Goal: Check status: Check status

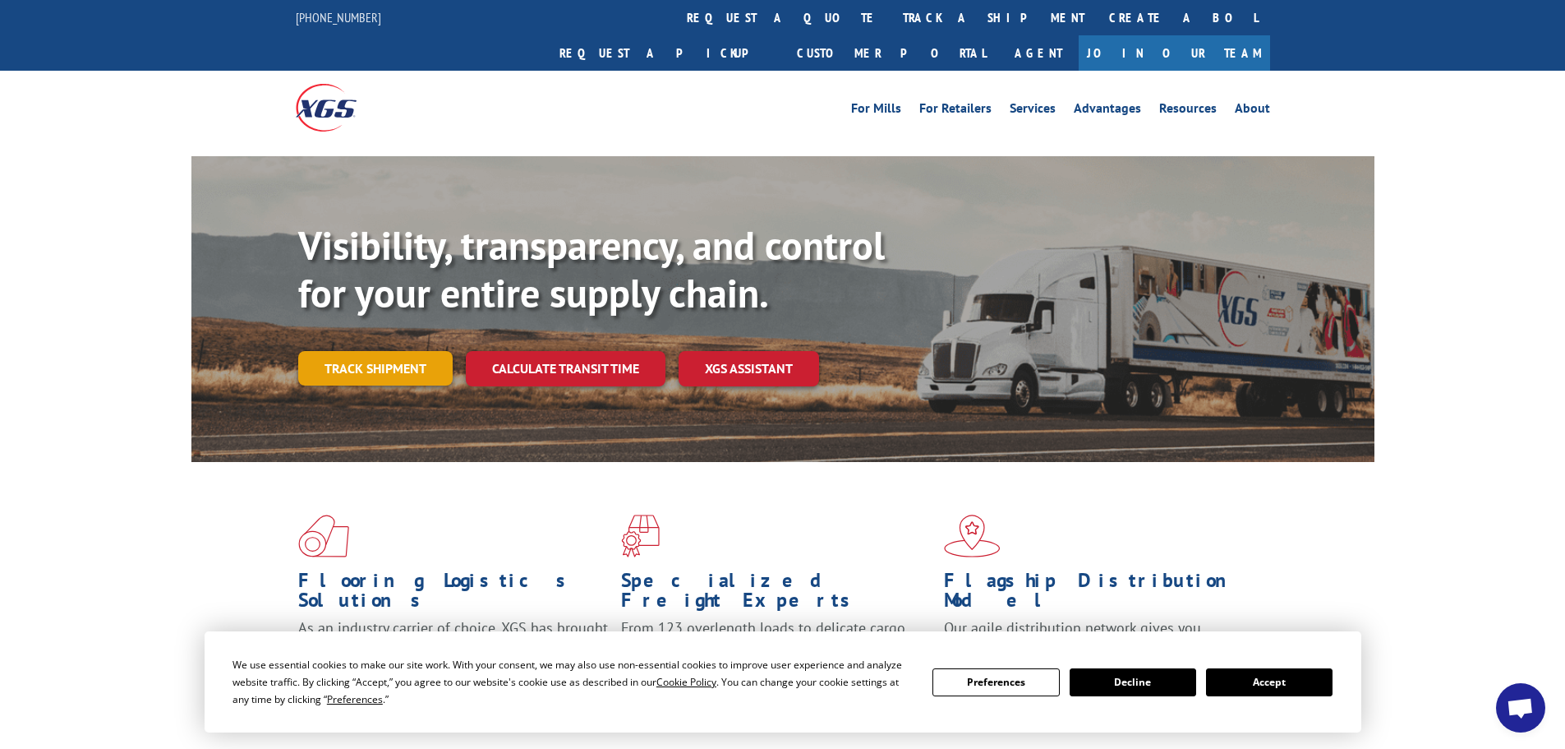
click at [422, 351] on link "Track shipment" at bounding box center [375, 368] width 154 height 35
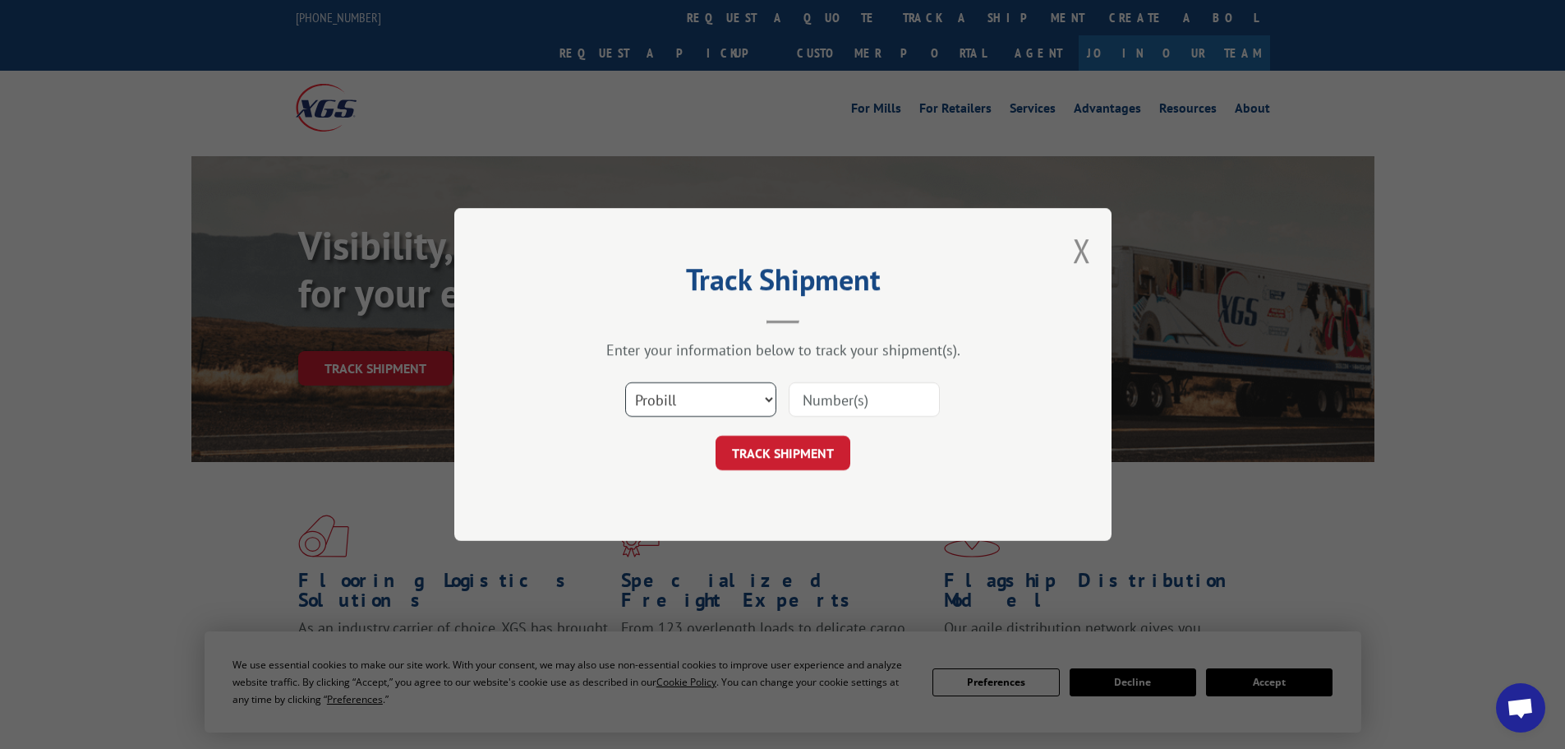
click at [700, 396] on select "Select category... Probill BOL PO" at bounding box center [700, 399] width 151 height 35
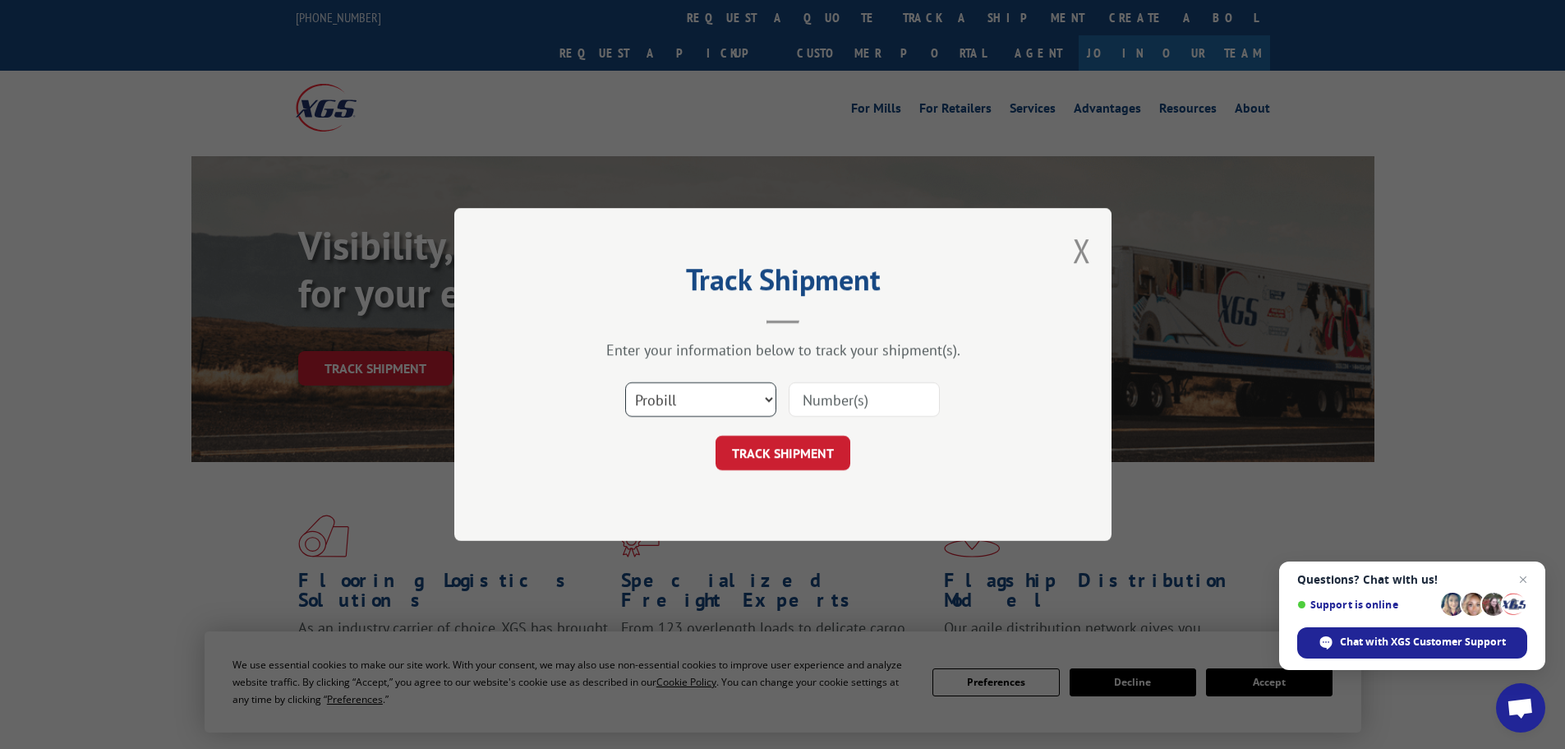
select select "bol"
click at [625, 382] on select "Select category... Probill BOL PO" at bounding box center [700, 399] width 151 height 35
click at [877, 408] on input at bounding box center [864, 399] width 151 height 35
paste input "5195308"
type input "5195308"
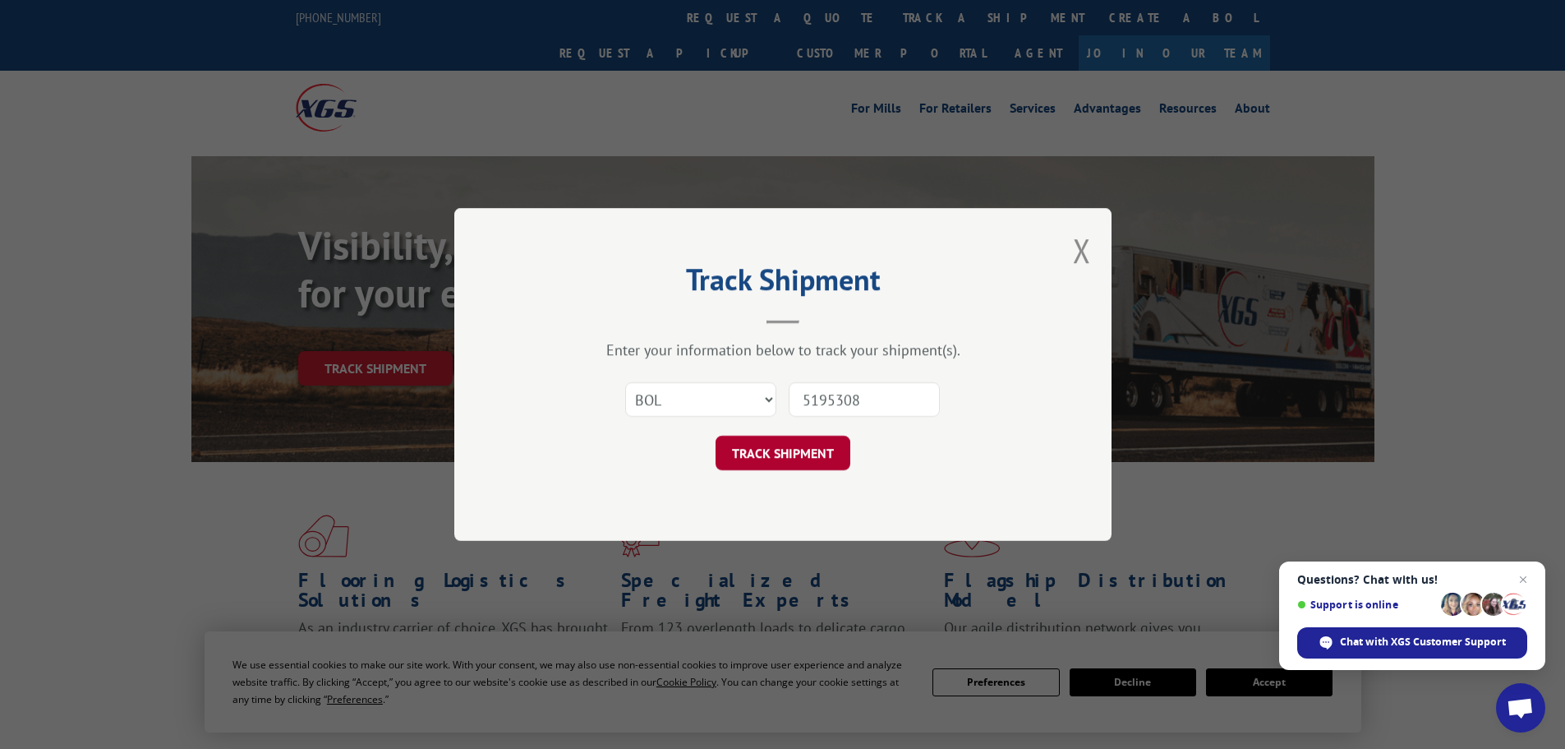
click at [792, 453] on button "TRACK SHIPMENT" at bounding box center [783, 452] width 135 height 35
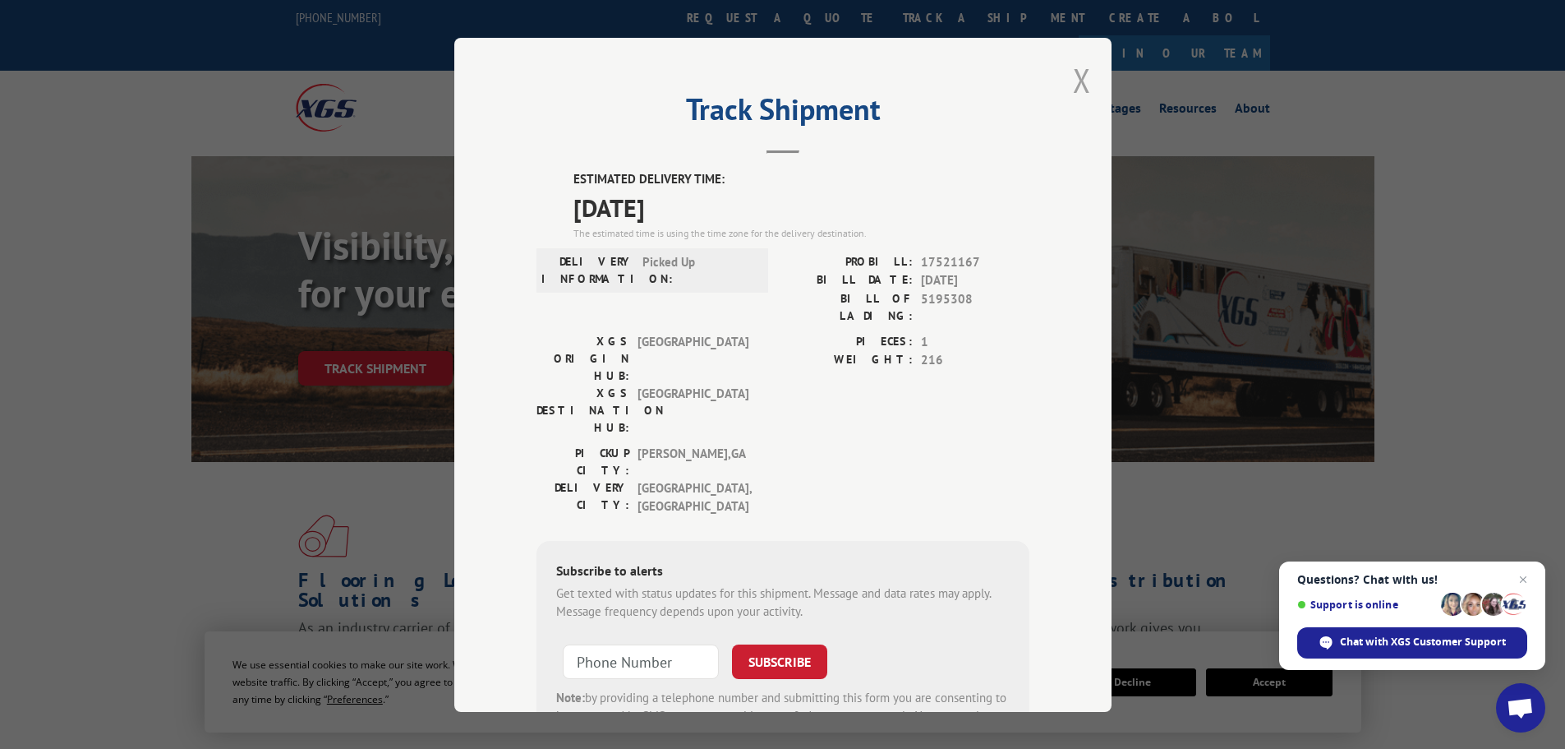
click at [1074, 82] on button "Close modal" at bounding box center [1082, 80] width 18 height 44
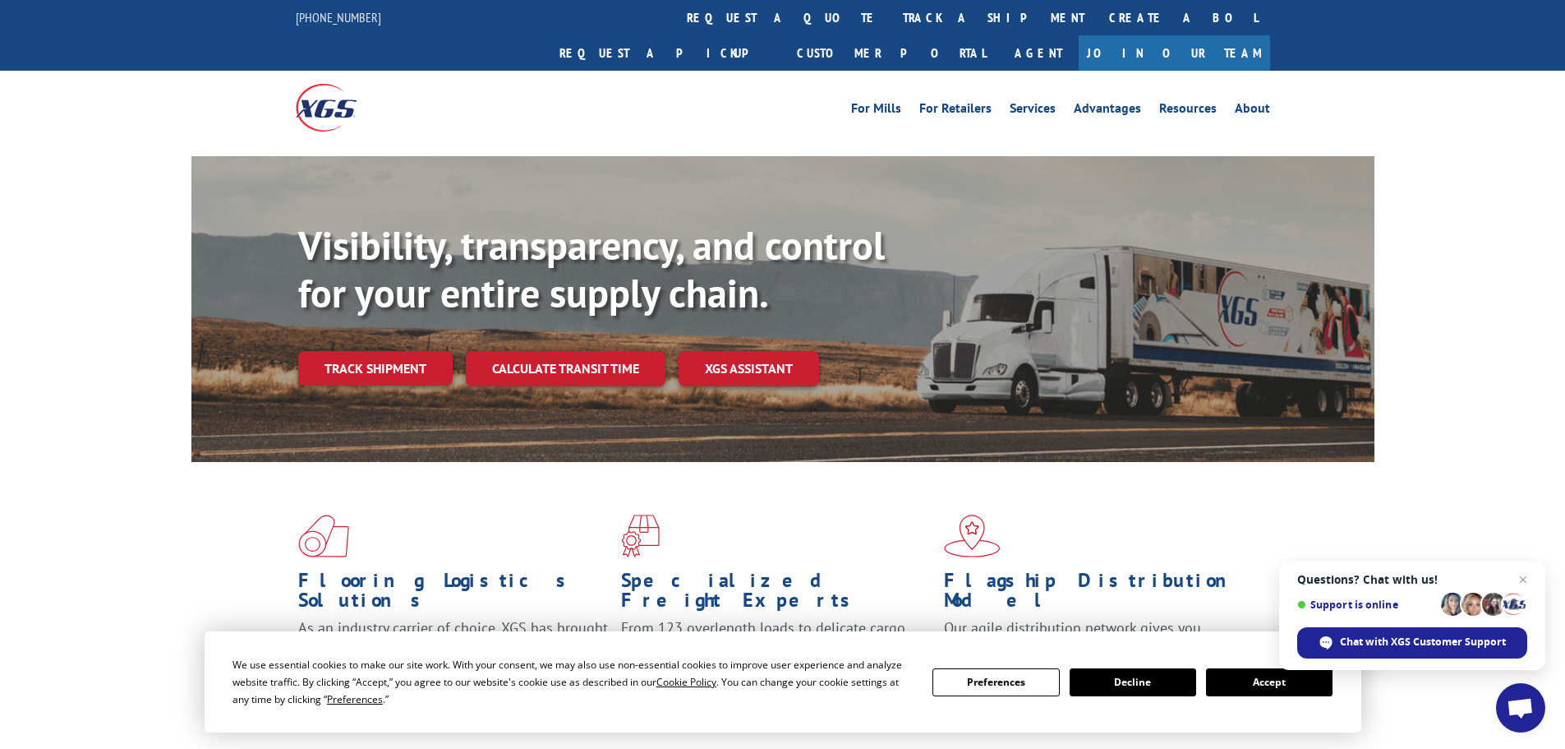
click at [1262, 686] on button "Accept" at bounding box center [1269, 682] width 127 height 28
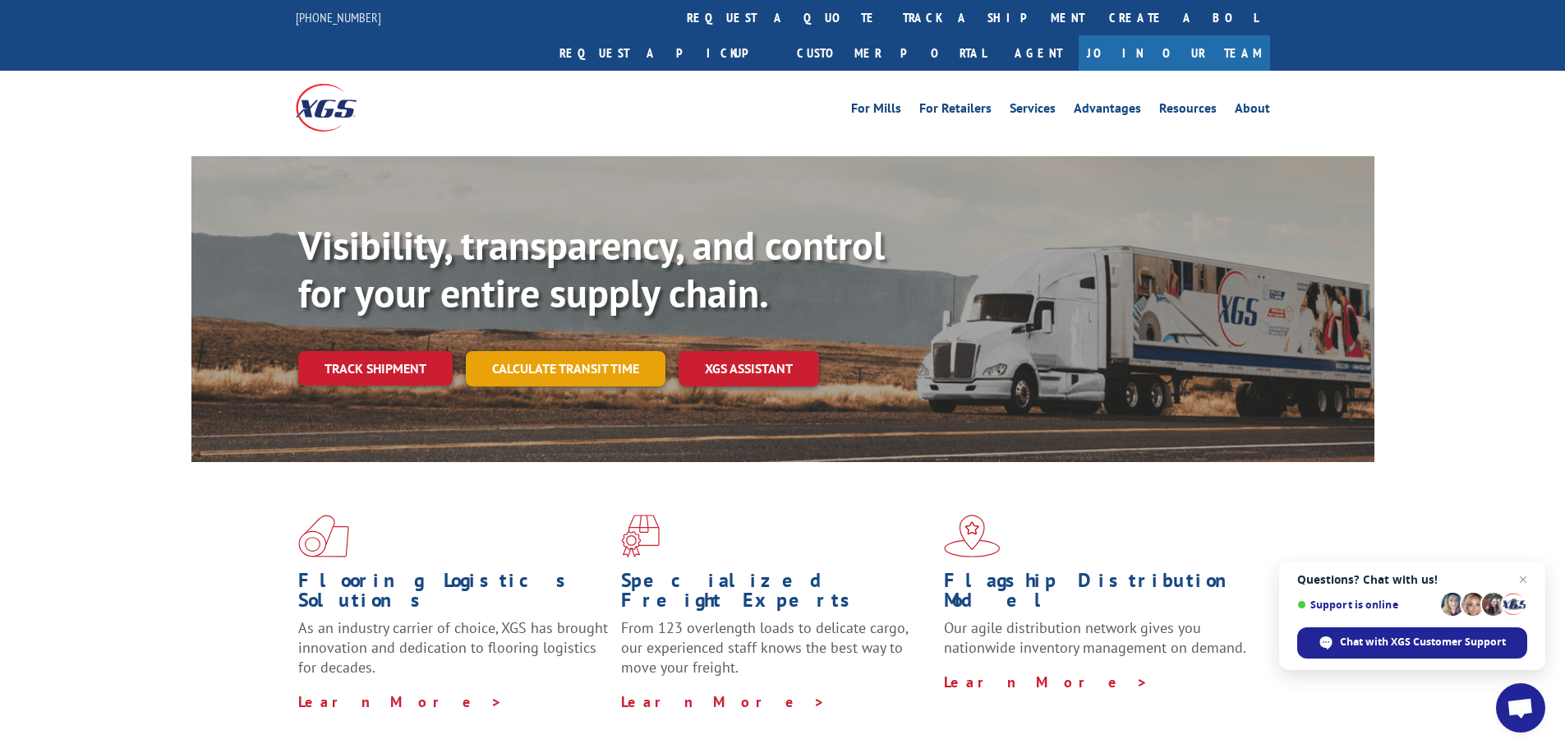
click at [544, 351] on link "Calculate transit time" at bounding box center [566, 368] width 200 height 35
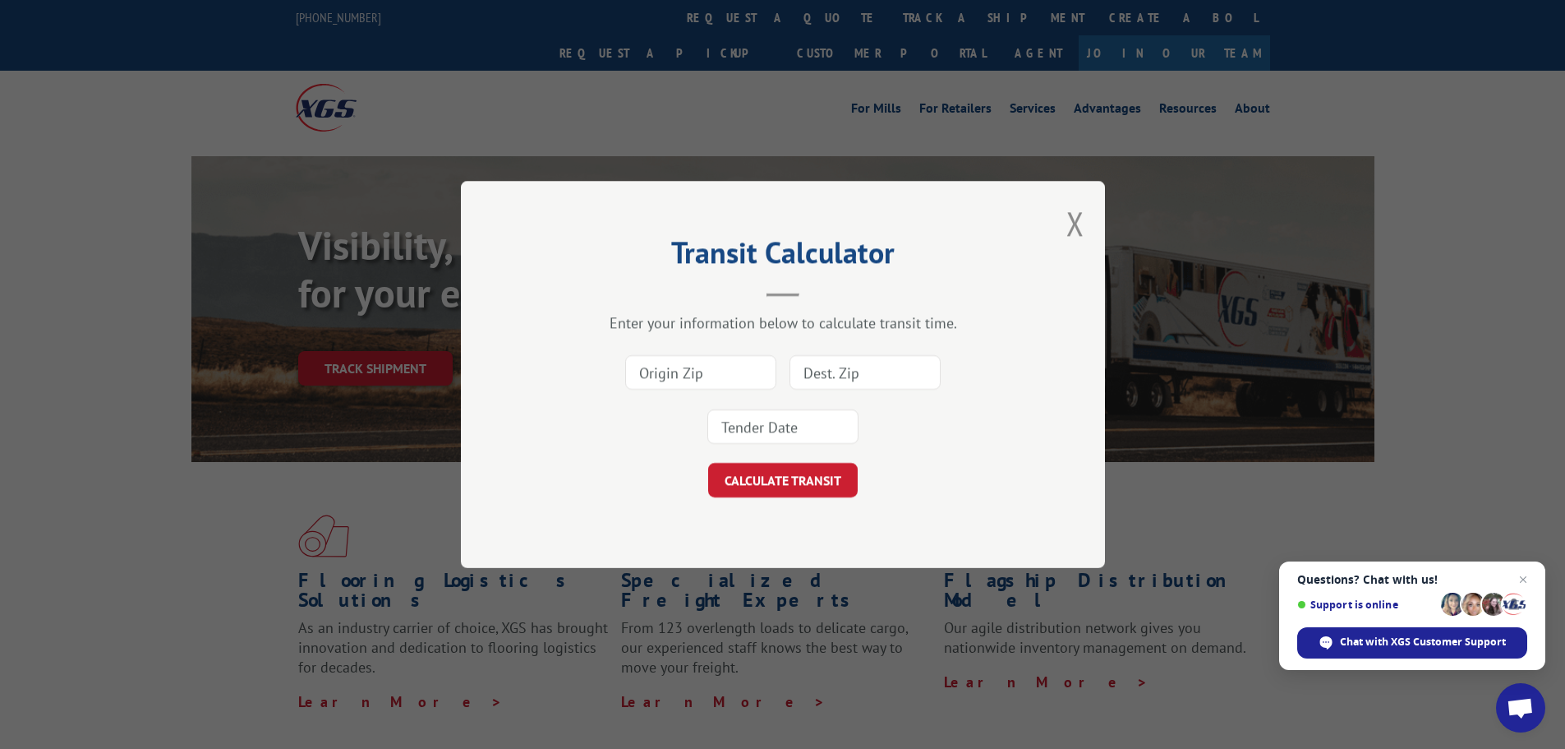
click at [1065, 222] on div "Transit Calculator Enter your information below to calculate transit time. CALC…" at bounding box center [783, 374] width 644 height 387
drag, startPoint x: 412, startPoint y: 349, endPoint x: 647, endPoint y: 457, distance: 259.2
click at [422, 353] on div "Transit Calculator Enter your information below to calculate transit time. CALC…" at bounding box center [782, 374] width 1565 height 749
click at [1086, 215] on div "Transit Calculator Enter your information below to calculate transit time. CALC…" at bounding box center [783, 374] width 644 height 387
click at [1079, 219] on button "Close modal" at bounding box center [1076, 223] width 18 height 44
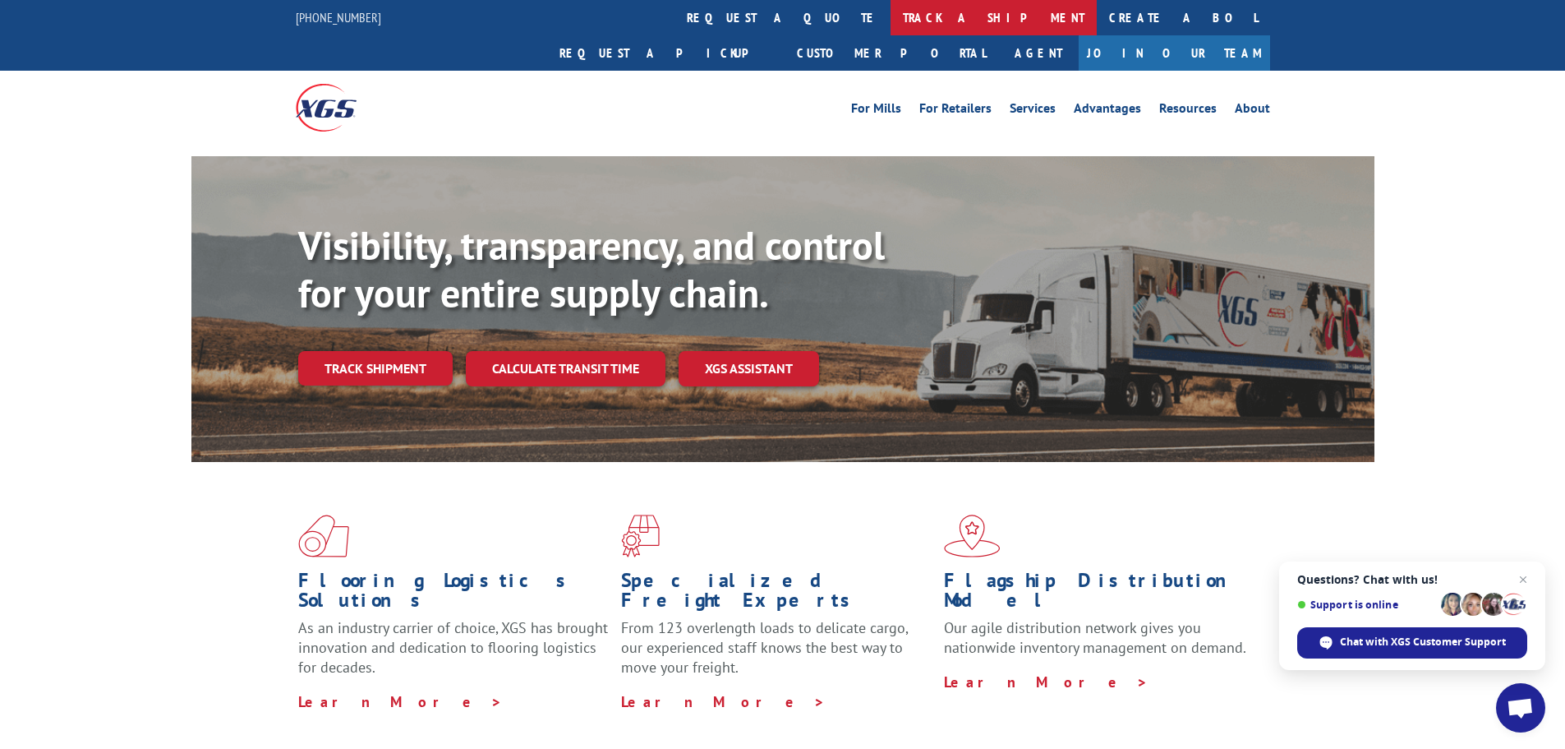
click at [891, 23] on link "track a shipment" at bounding box center [994, 17] width 206 height 35
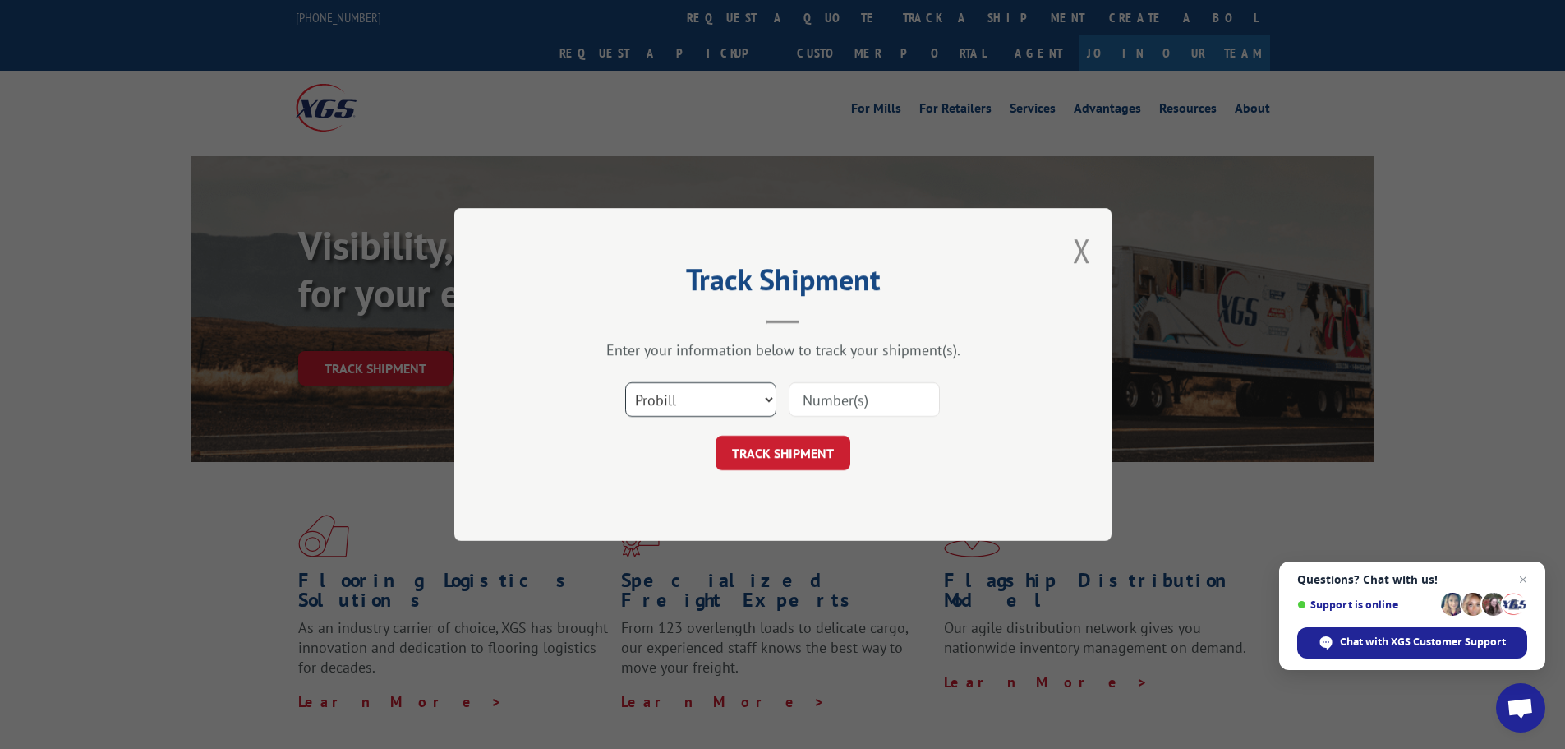
click at [672, 408] on select "Select category... Probill BOL PO" at bounding box center [700, 399] width 151 height 35
select select "bol"
click at [625, 382] on select "Select category... Probill BOL PO" at bounding box center [700, 399] width 151 height 35
click at [822, 406] on input at bounding box center [864, 399] width 151 height 35
paste input "5195308"
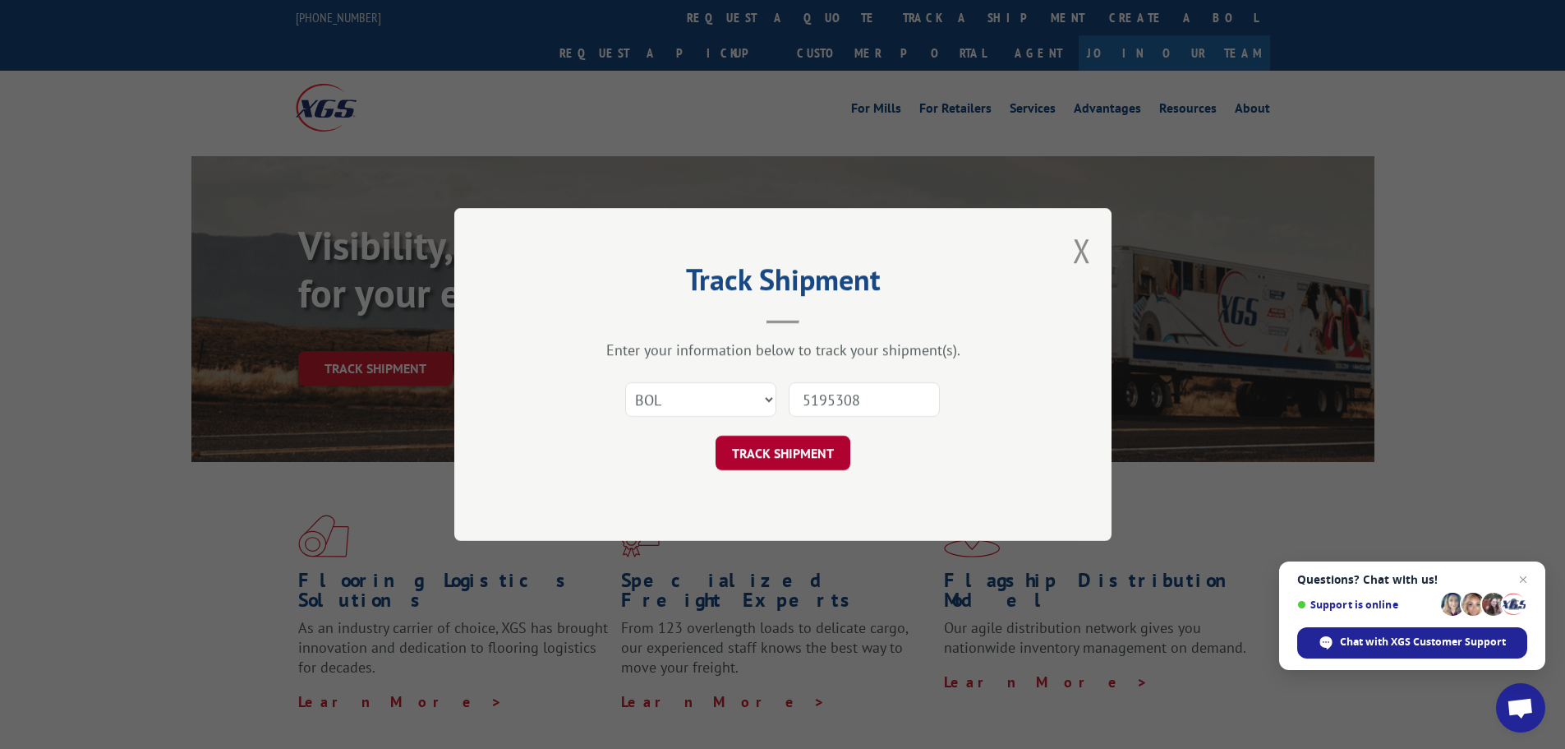
type input "5195308"
click at [807, 450] on button "TRACK SHIPMENT" at bounding box center [783, 452] width 135 height 35
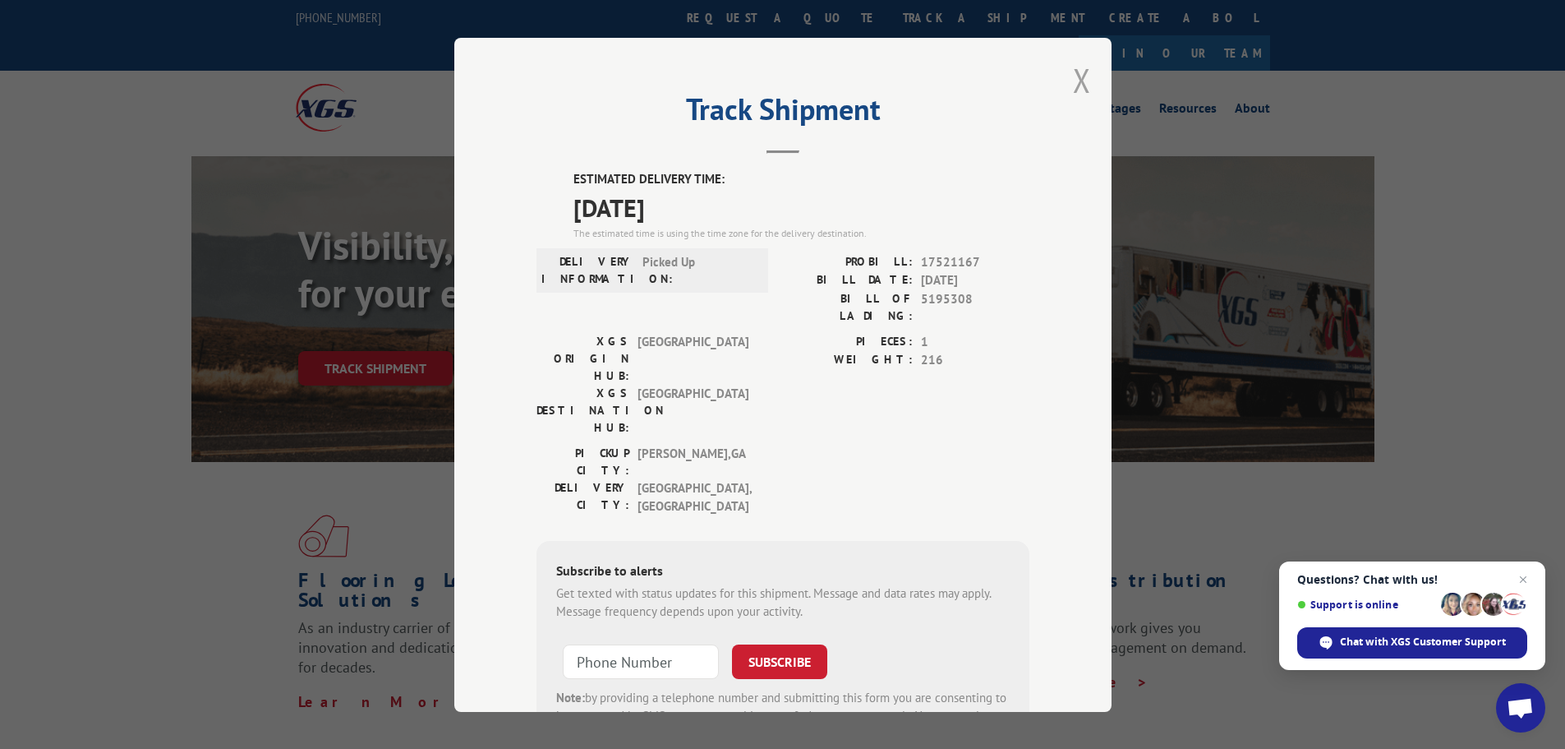
click at [1081, 69] on button "Close modal" at bounding box center [1082, 80] width 18 height 44
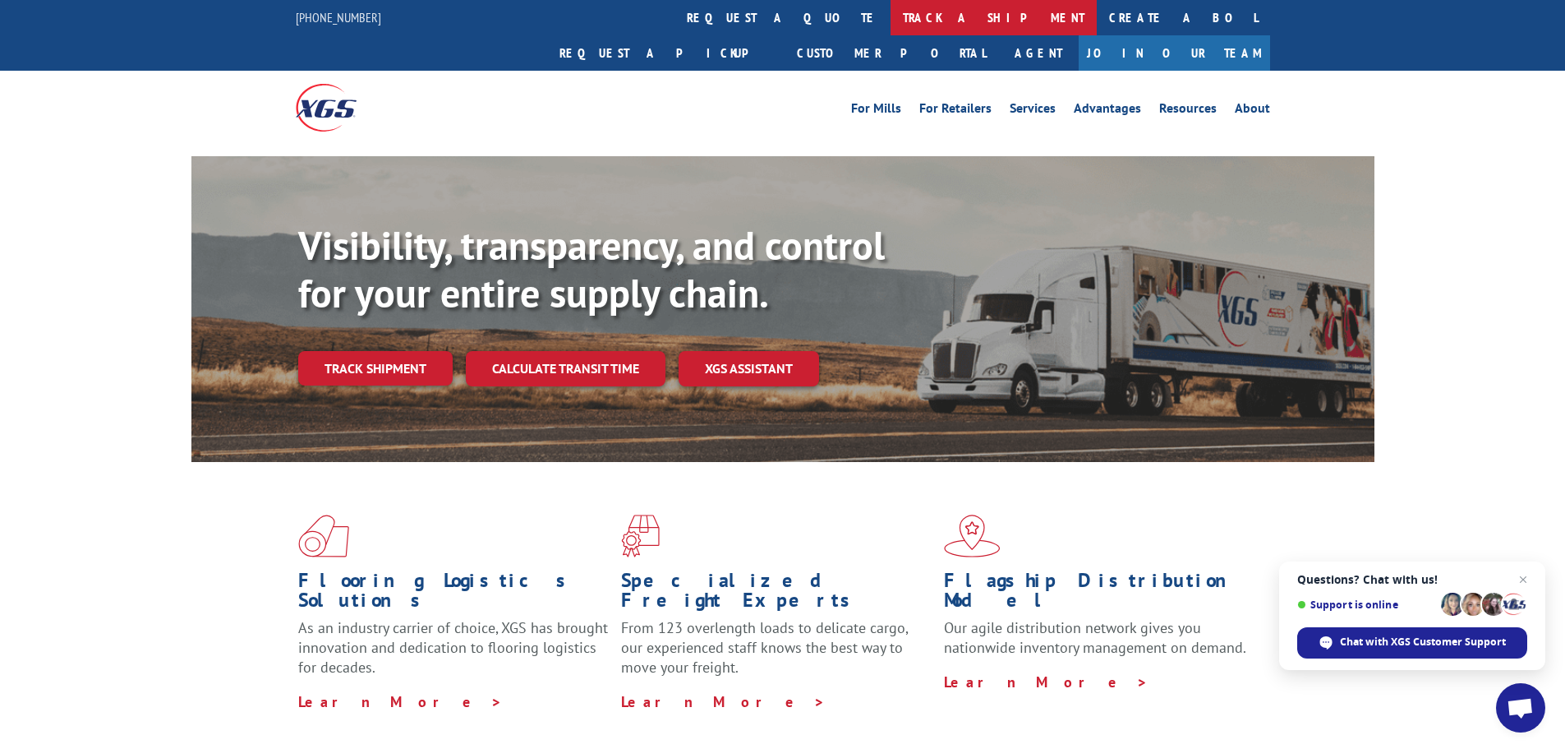
click at [891, 22] on link "track a shipment" at bounding box center [994, 17] width 206 height 35
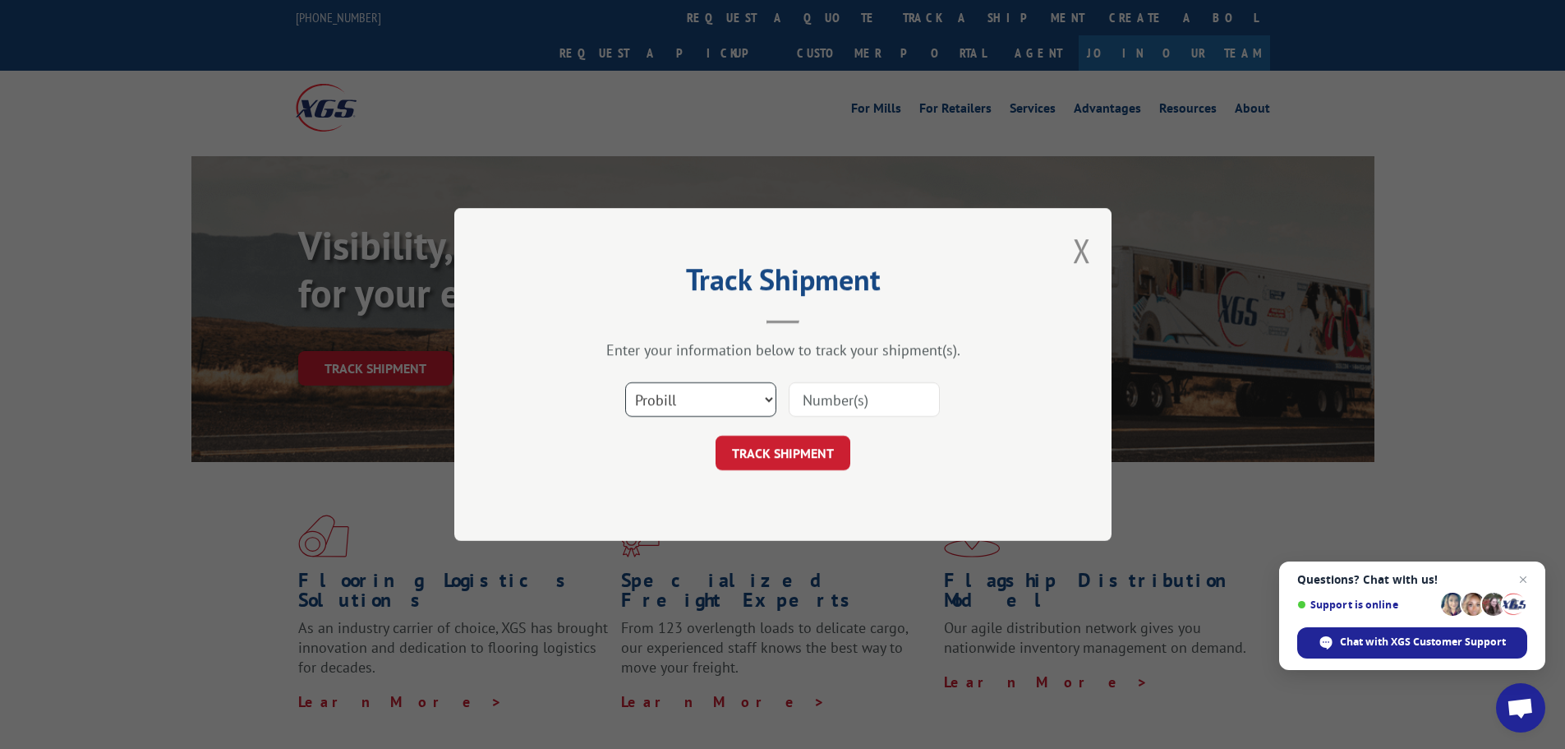
click at [719, 399] on select "Select category... Probill BOL PO" at bounding box center [700, 399] width 151 height 35
select select "bol"
click at [625, 382] on select "Select category... Probill BOL PO" at bounding box center [700, 399] width 151 height 35
click at [830, 397] on input at bounding box center [864, 399] width 151 height 35
paste input "5195308"
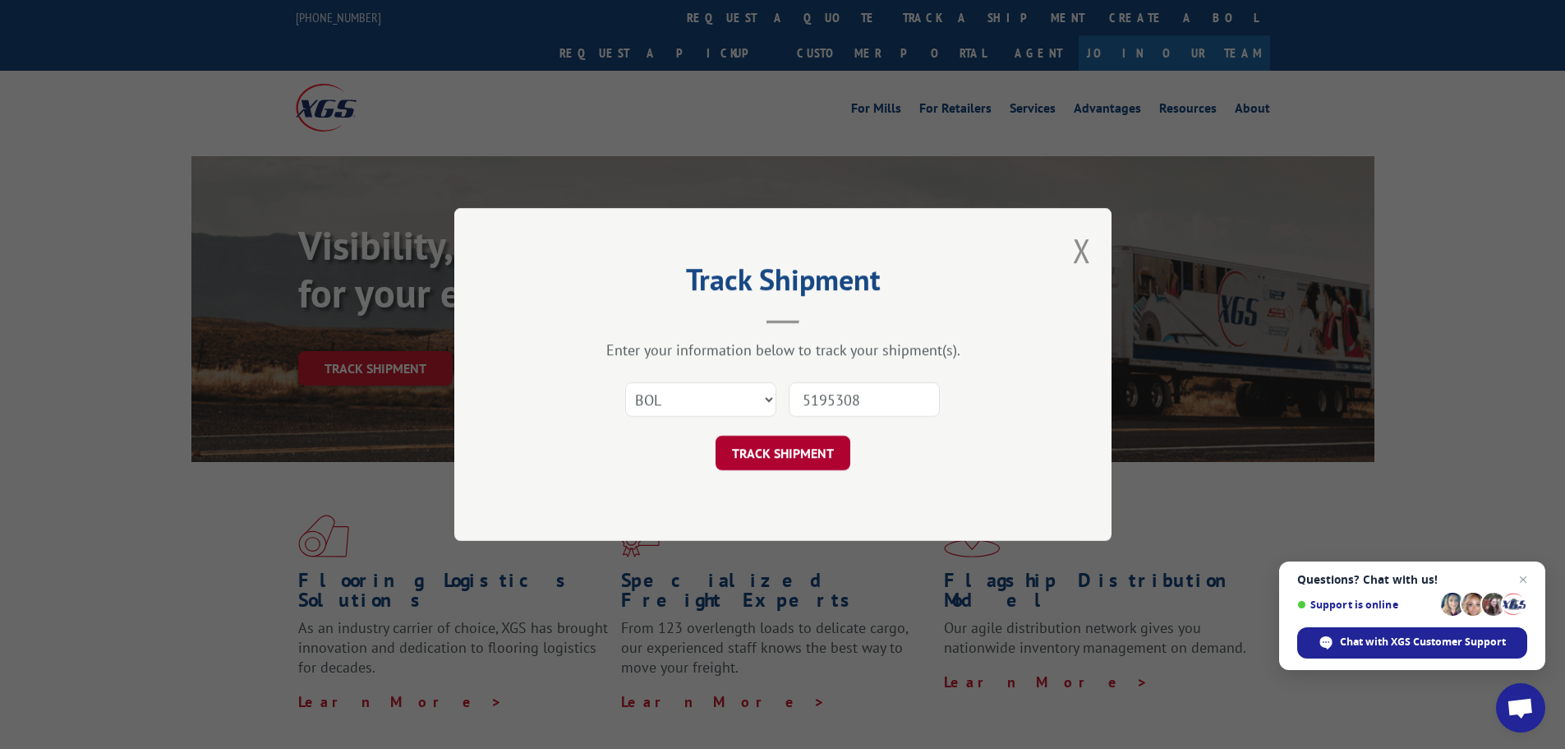
type input "5195308"
click at [781, 458] on button "TRACK SHIPMENT" at bounding box center [783, 452] width 135 height 35
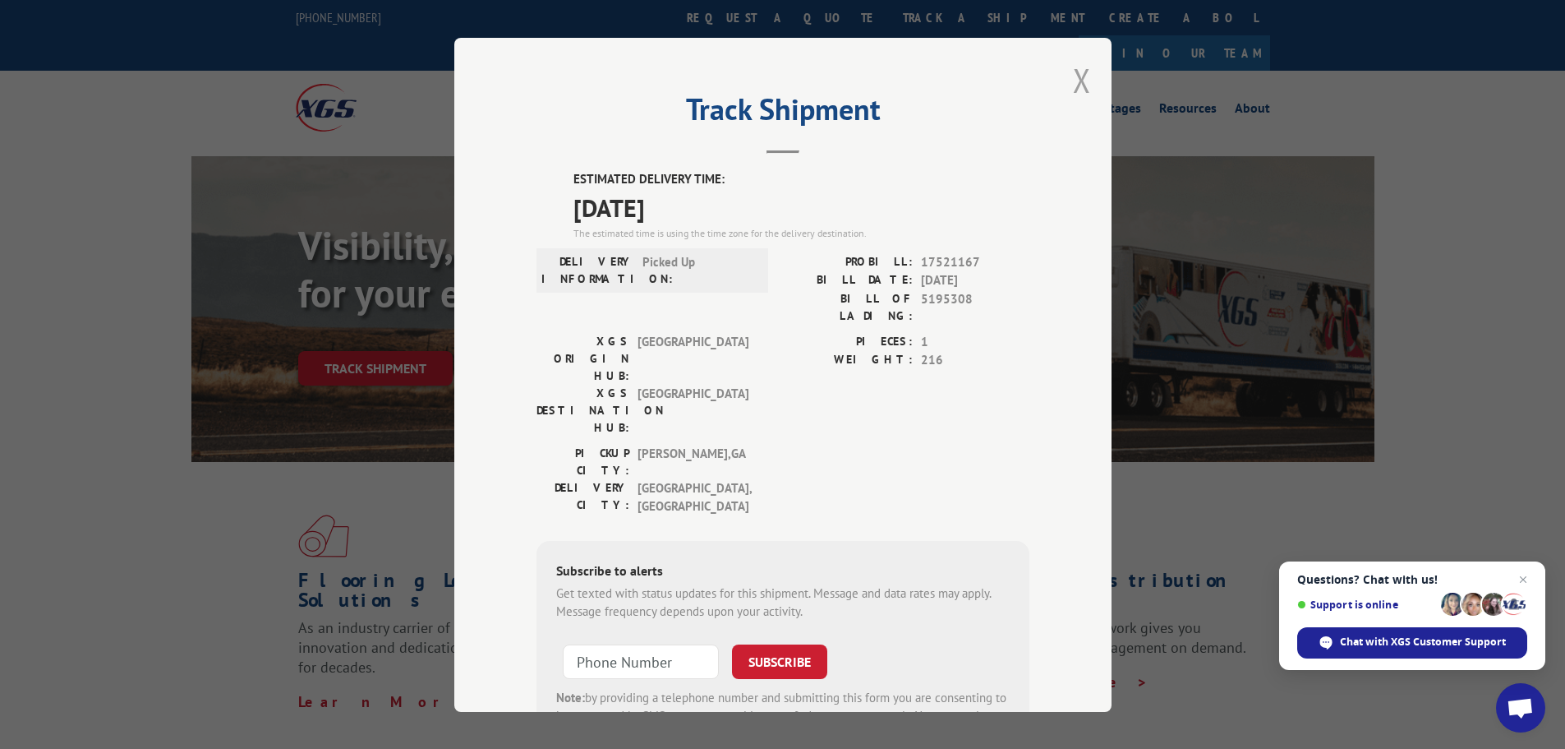
click at [1074, 82] on button "Close modal" at bounding box center [1082, 80] width 18 height 44
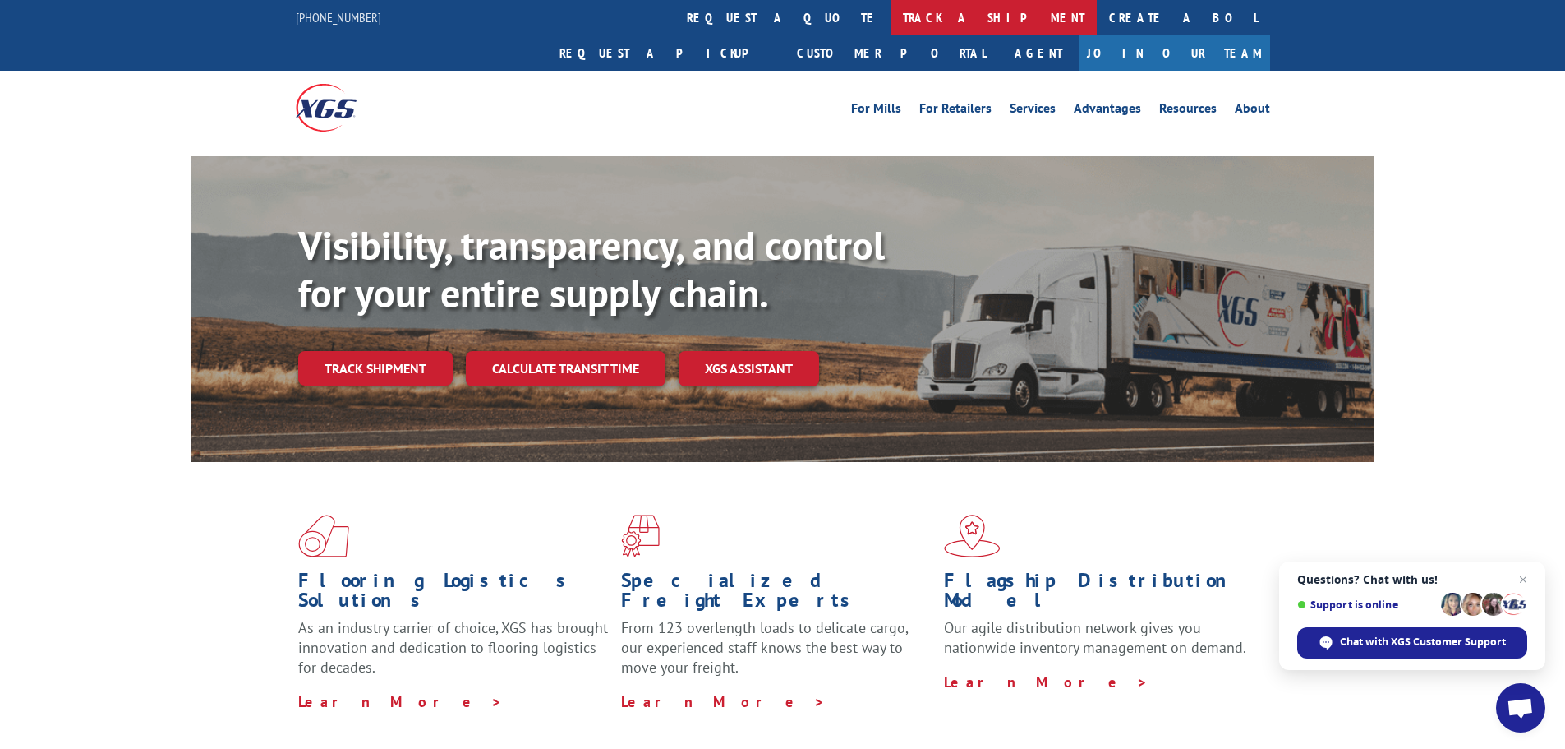
click at [891, 21] on link "track a shipment" at bounding box center [994, 17] width 206 height 35
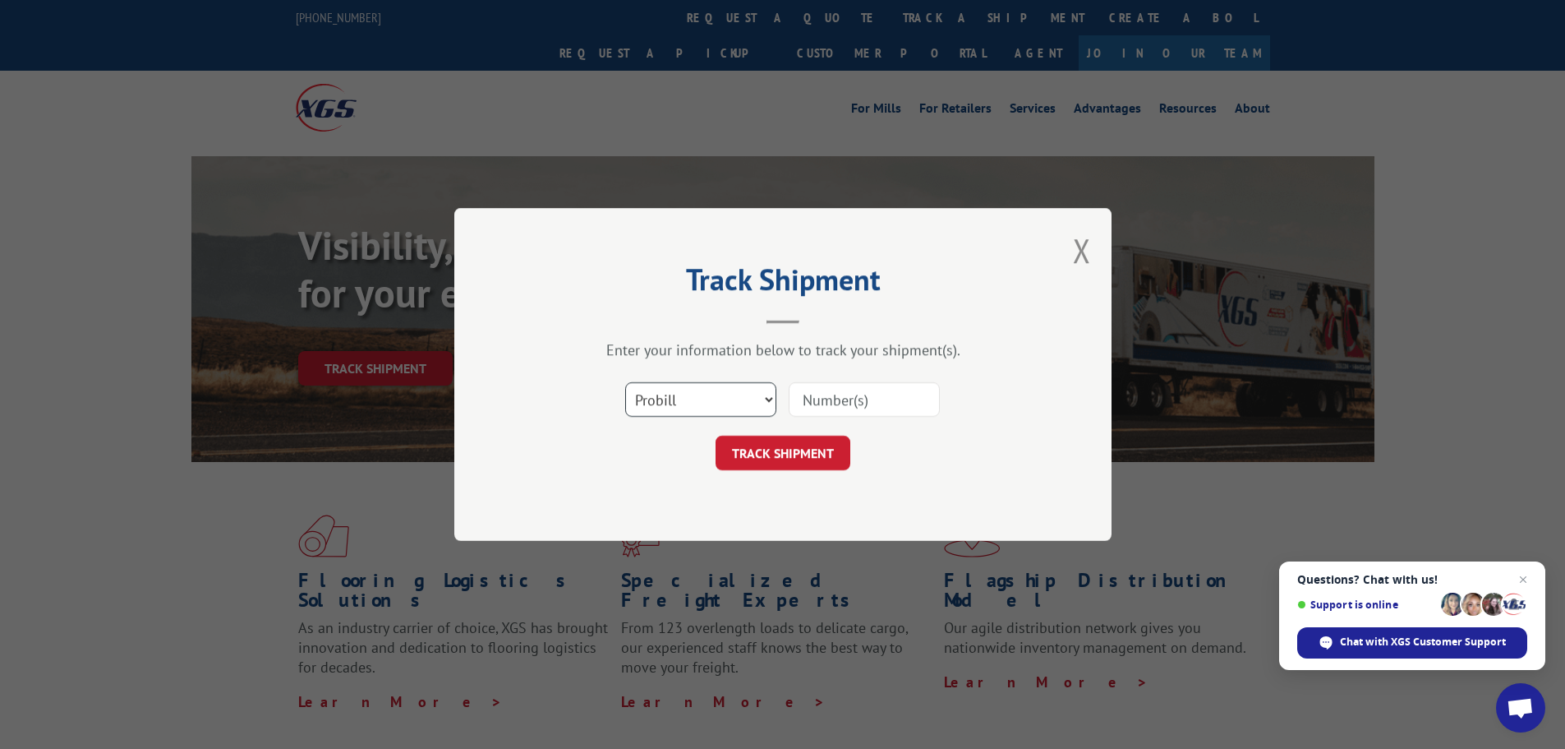
click at [701, 397] on select "Select category... Probill BOL PO" at bounding box center [700, 399] width 151 height 35
select select "bol"
click at [625, 382] on select "Select category... Probill BOL PO" at bounding box center [700, 399] width 151 height 35
click at [841, 390] on input at bounding box center [864, 399] width 151 height 35
paste input "https://www.xgsi.com/"
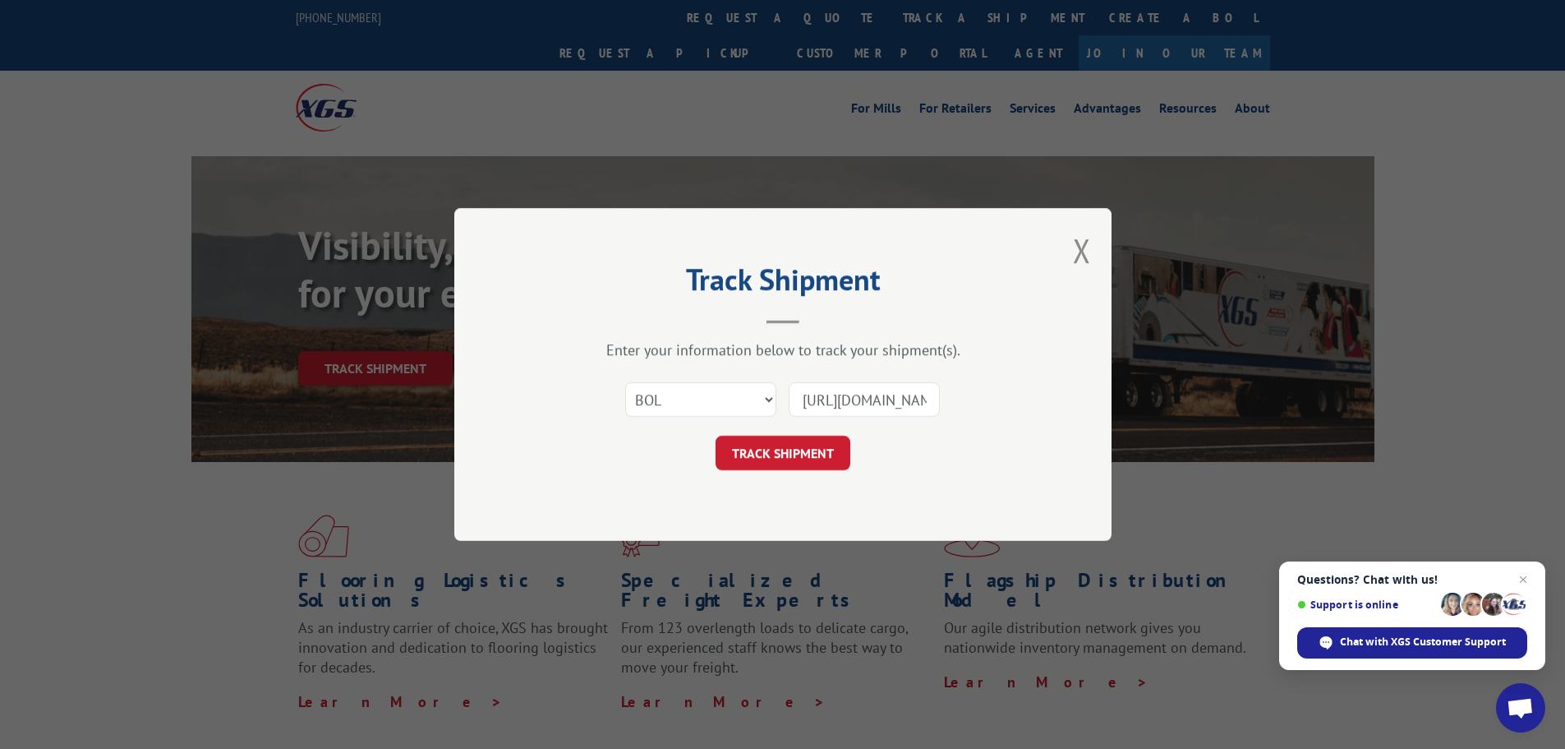
click at [845, 394] on input "https://www.xgsi.com/" at bounding box center [864, 399] width 151 height 35
paste input "5195308"
type input "5195308"
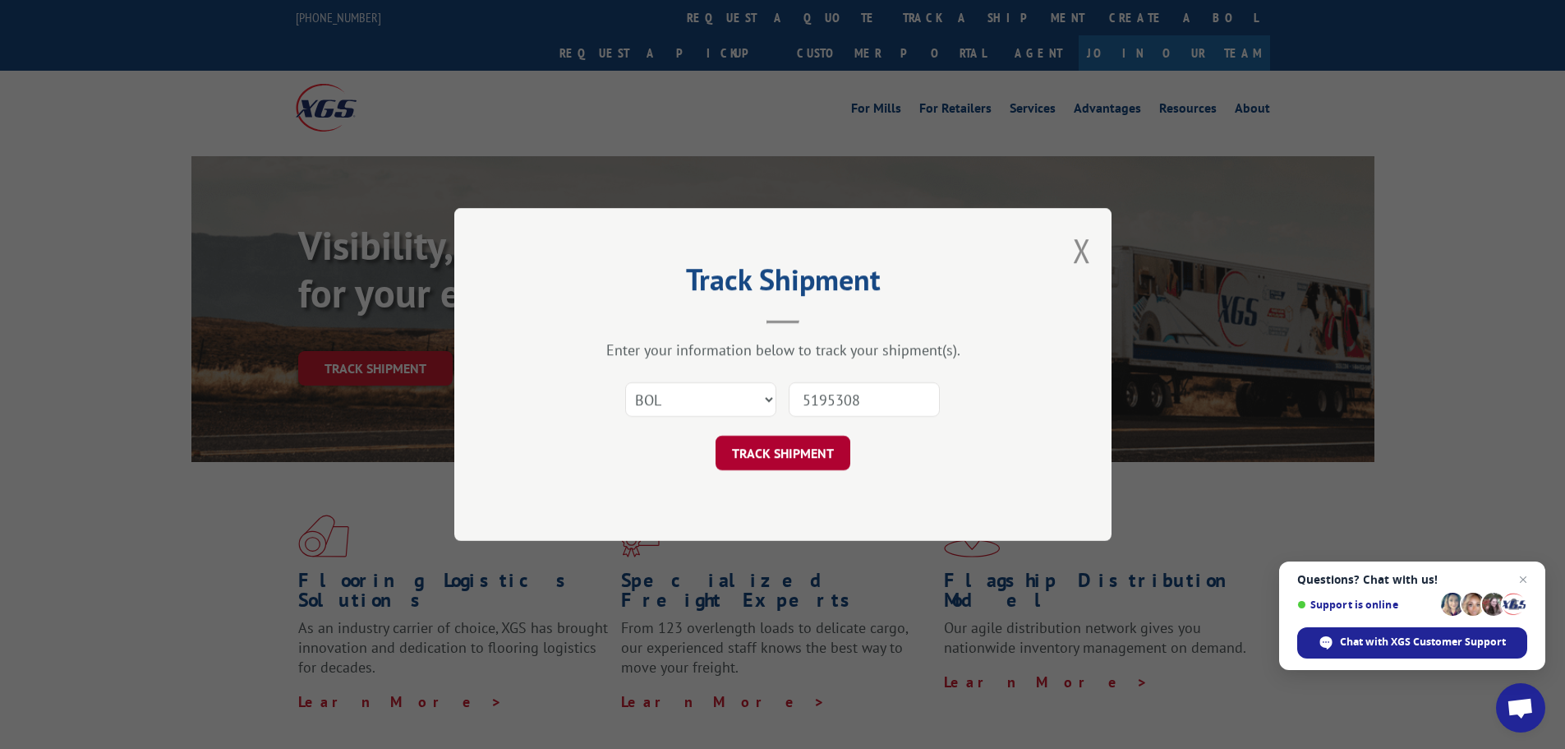
click at [804, 445] on button "TRACK SHIPMENT" at bounding box center [783, 452] width 135 height 35
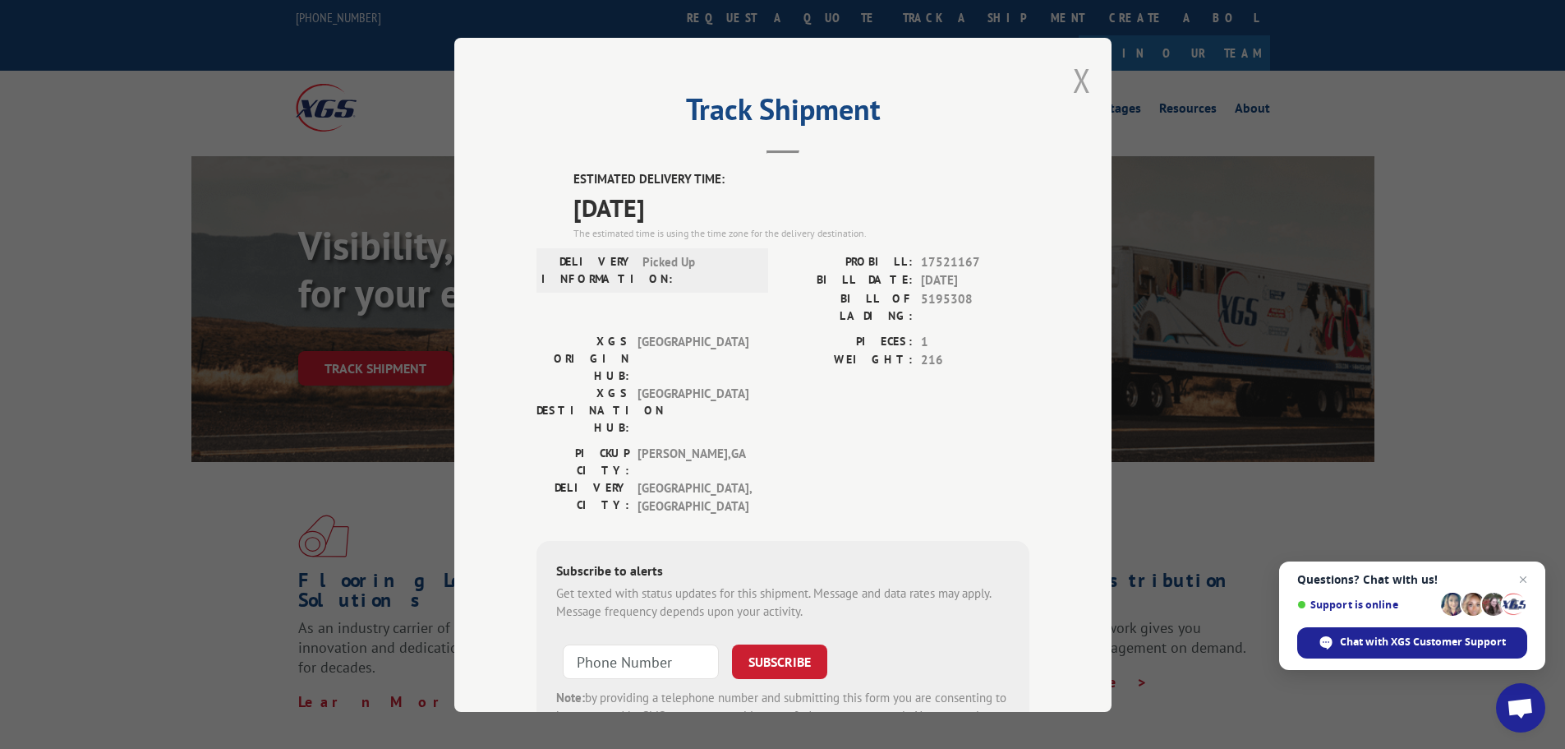
click at [1073, 76] on button "Close modal" at bounding box center [1082, 80] width 18 height 44
